Goal: Communication & Community: Ask a question

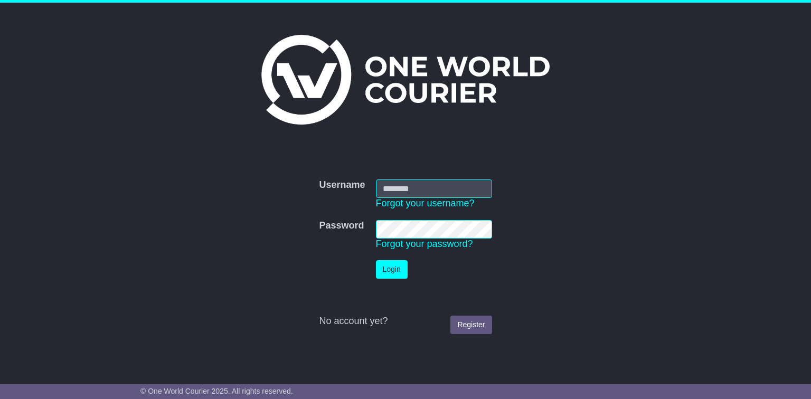
type input "**********"
click at [393, 269] on button "Login" at bounding box center [392, 269] width 32 height 18
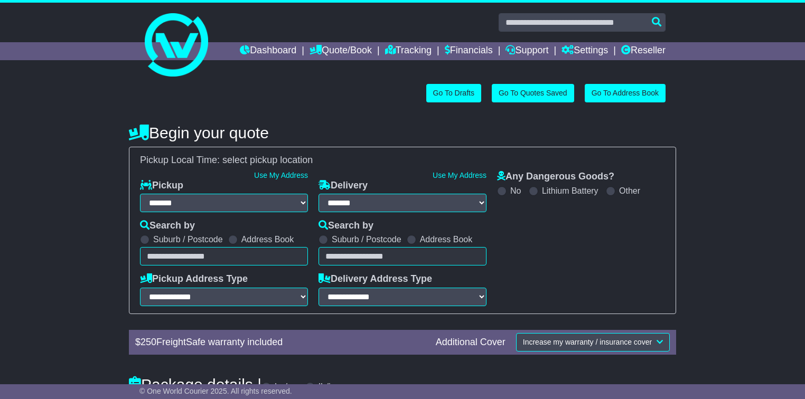
select select "**"
click at [415, 49] on link "Tracking" at bounding box center [408, 51] width 46 height 18
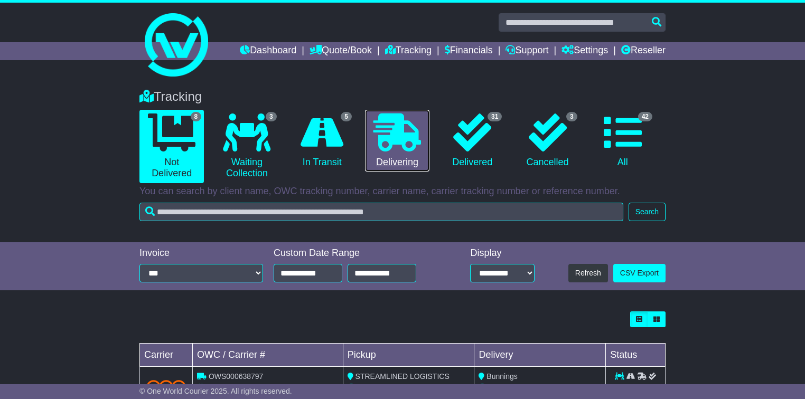
click at [404, 145] on icon at bounding box center [397, 133] width 48 height 38
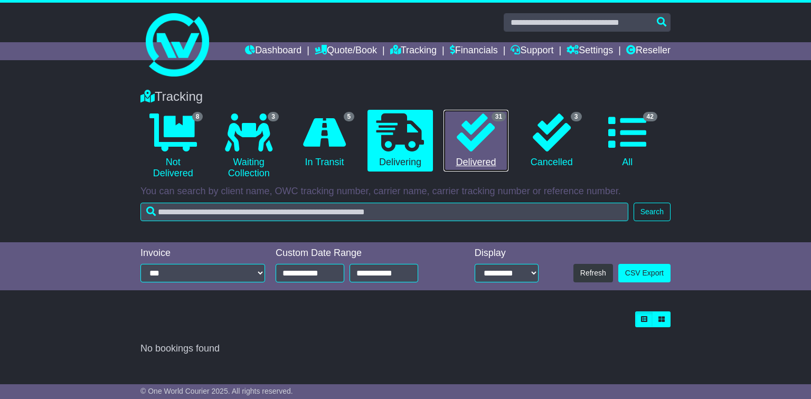
click at [495, 147] on link "31 Delivered" at bounding box center [476, 141] width 65 height 62
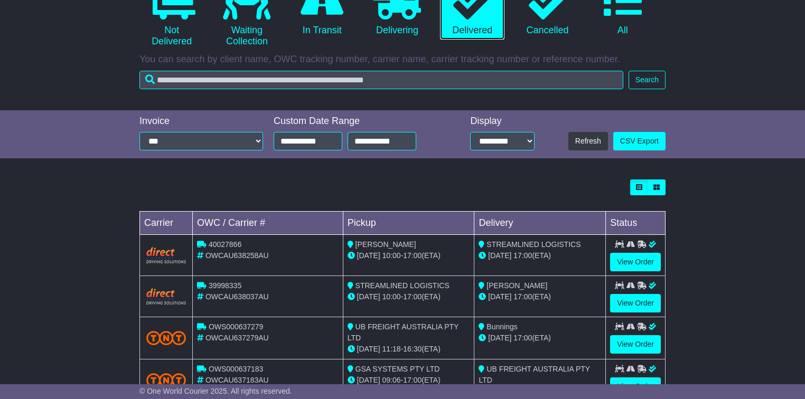
scroll to position [90, 0]
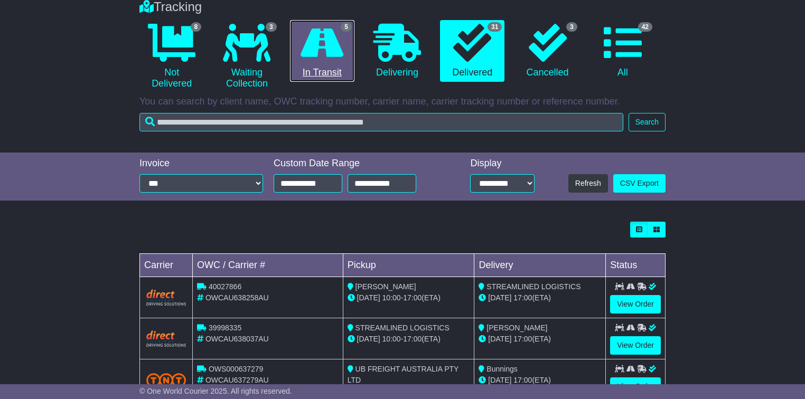
click at [329, 57] on icon at bounding box center [321, 43] width 43 height 38
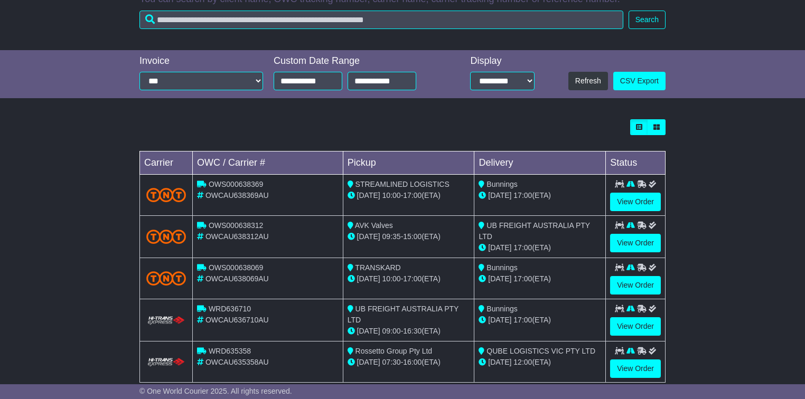
scroll to position [211, 0]
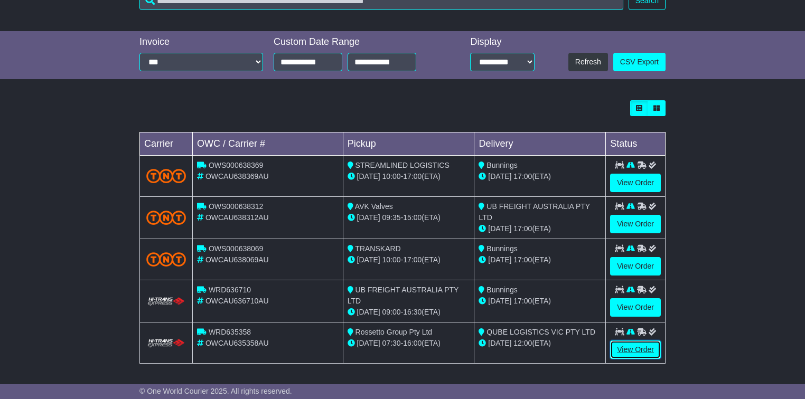
click at [634, 346] on link "View Order" at bounding box center [635, 350] width 51 height 18
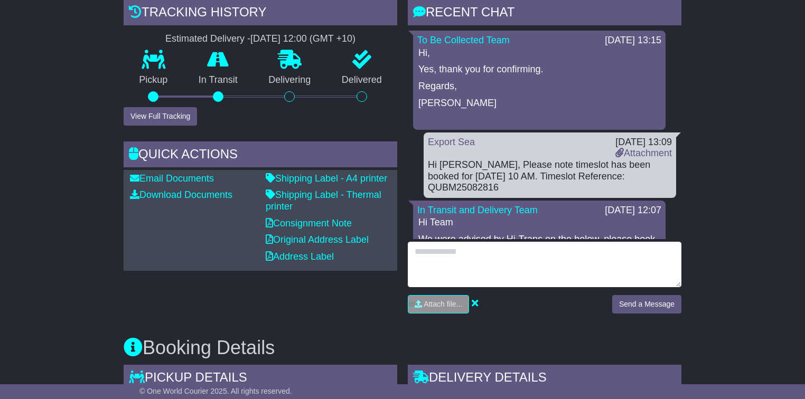
click at [448, 254] on textarea at bounding box center [545, 264] width 274 height 45
type textarea "*"
type textarea "**********"
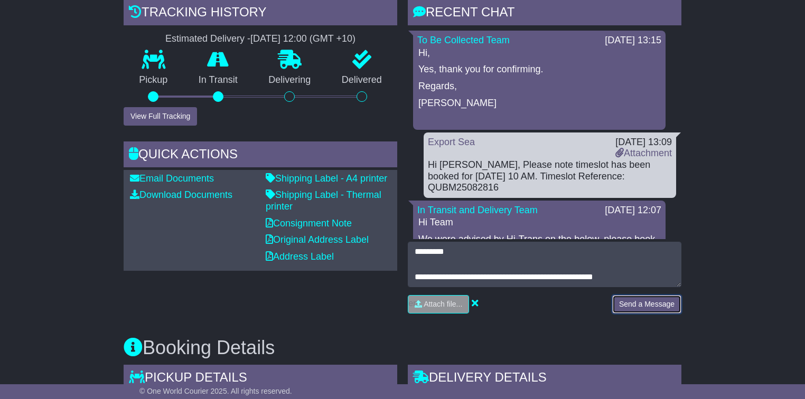
click at [646, 306] on button "Send a Message" at bounding box center [646, 304] width 69 height 18
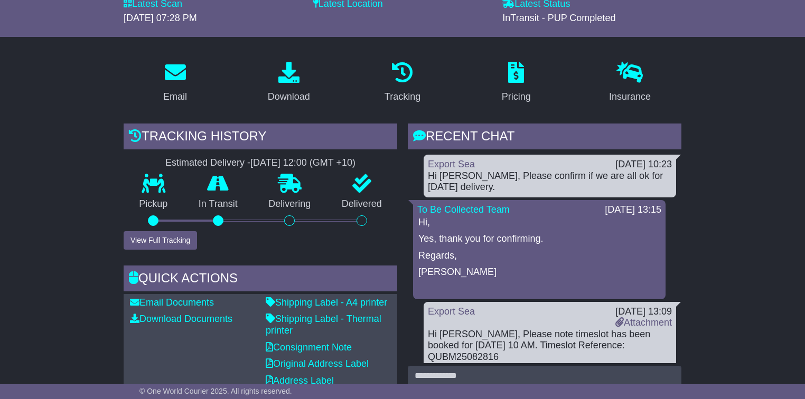
scroll to position [127, 0]
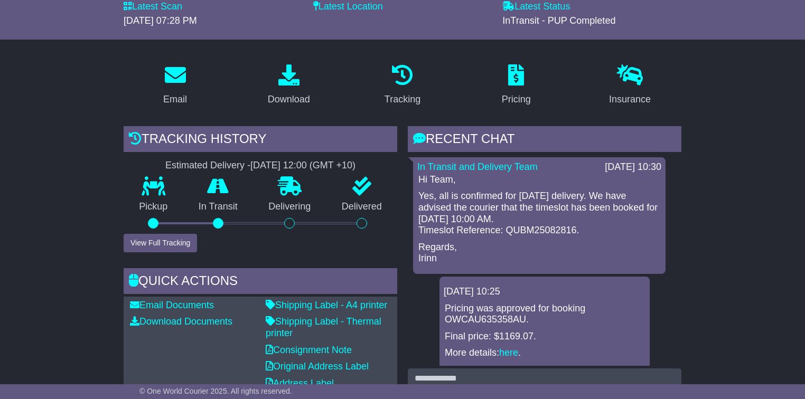
scroll to position [127, 0]
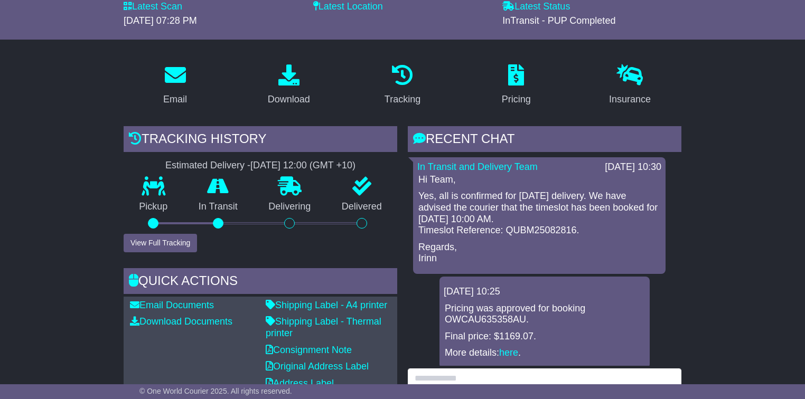
click at [498, 375] on textarea at bounding box center [545, 391] width 274 height 45
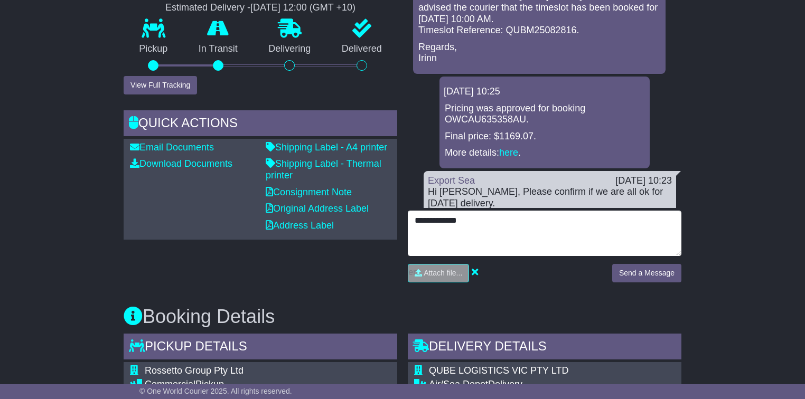
scroll to position [296, 0]
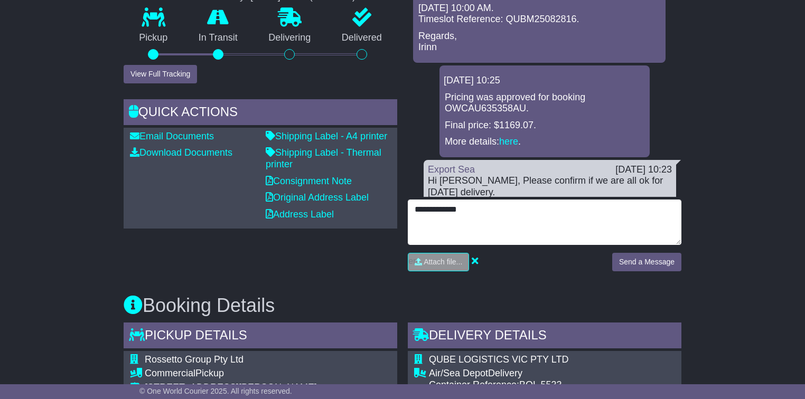
type textarea "**********"
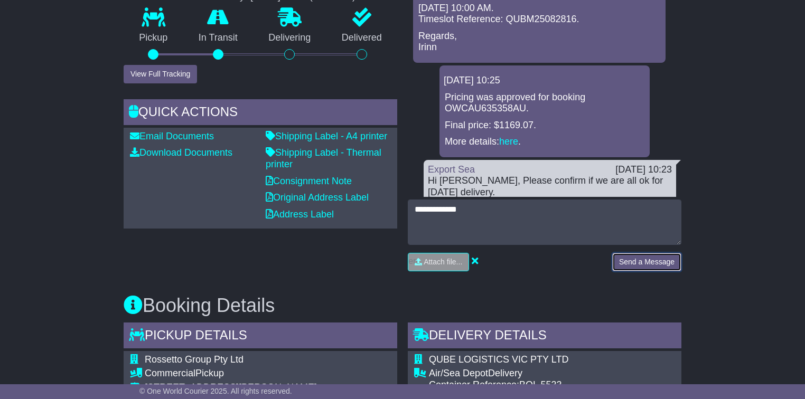
click at [650, 267] on button "Send a Message" at bounding box center [646, 262] width 69 height 18
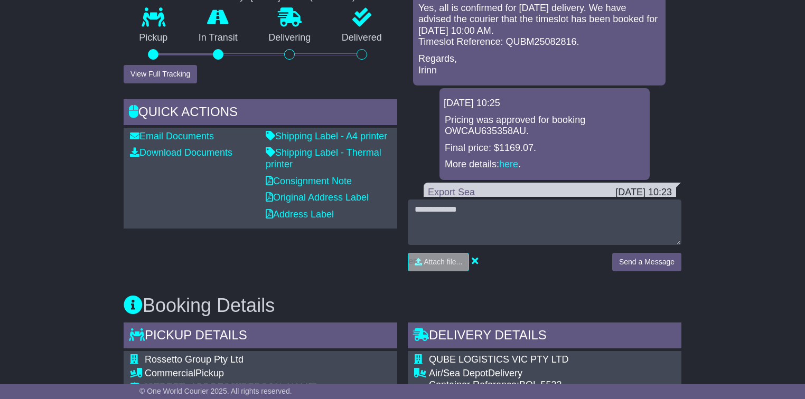
scroll to position [42, 0]
